Goal: Information Seeking & Learning: Learn about a topic

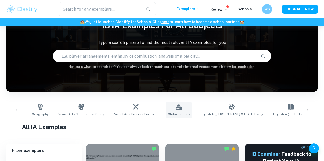
scroll to position [0, 285]
click at [175, 108] on icon at bounding box center [178, 107] width 6 height 6
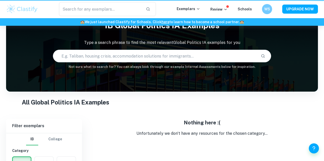
type input "Global Politics"
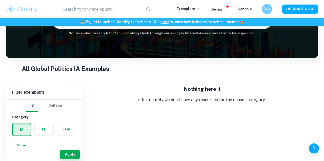
scroll to position [60, 0]
click at [48, 138] on div "IA EE TOK Notes" at bounding box center [42, 136] width 67 height 32
click at [58, 107] on button "College" at bounding box center [55, 106] width 14 height 12
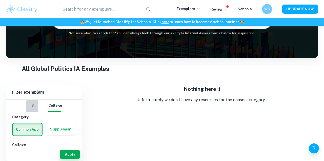
click at [34, 107] on button "IB" at bounding box center [32, 106] width 12 height 12
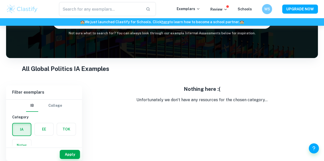
click at [34, 129] on div "EE" at bounding box center [42, 128] width 22 height 16
click at [46, 129] on label "button" at bounding box center [44, 129] width 19 height 12
click at [0, 0] on input "radio" at bounding box center [0, 0] width 0 height 0
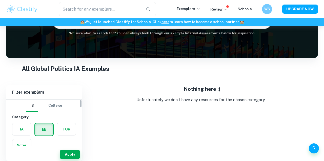
click at [68, 136] on div "TOK" at bounding box center [65, 128] width 22 height 16
click at [67, 131] on label "button" at bounding box center [66, 129] width 19 height 12
click at [0, 0] on input "radio" at bounding box center [0, 0] width 0 height 0
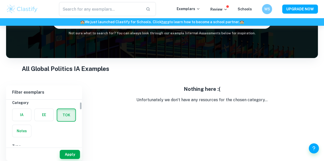
click at [25, 128] on label "button" at bounding box center [21, 131] width 19 height 12
click at [0, 0] on input "radio" at bounding box center [0, 0] width 0 height 0
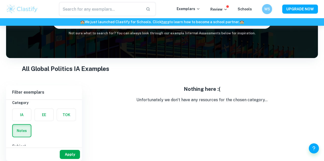
click at [70, 156] on button "Apply" at bounding box center [70, 154] width 20 height 9
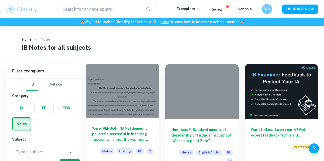
scroll to position [20, 0]
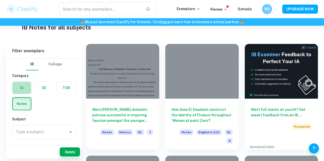
click at [20, 92] on label "button" at bounding box center [21, 88] width 19 height 12
click at [0, 0] on input "radio" at bounding box center [0, 0] width 0 height 0
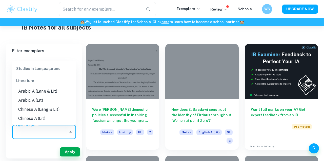
click at [60, 136] on input "Type a subject" at bounding box center [40, 132] width 52 height 10
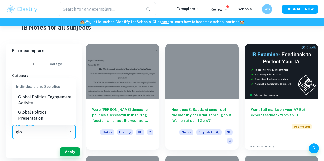
click at [50, 102] on li "Global Politics Engagement Activity" at bounding box center [44, 100] width 64 height 15
type input "Global Politics Engagement Activity"
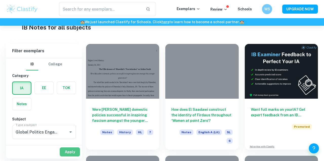
click at [70, 155] on button "Apply" at bounding box center [70, 152] width 20 height 9
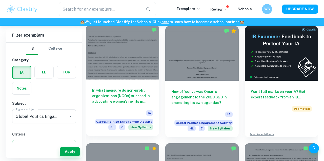
scroll to position [142, 0]
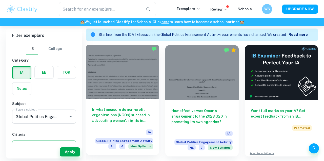
click at [116, 100] on div "In what measure do non-profit organizations (NGOs) succeed in advocating women’…" at bounding box center [122, 127] width 73 height 57
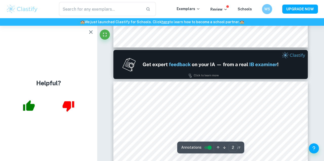
scroll to position [235, 0]
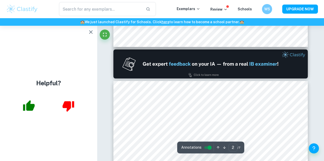
click at [91, 30] on icon "button" at bounding box center [91, 32] width 6 height 6
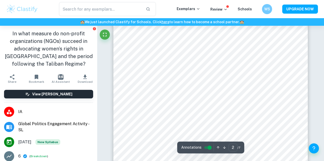
scroll to position [364, 0]
type input "2"
